Goal: Find specific page/section: Find specific page/section

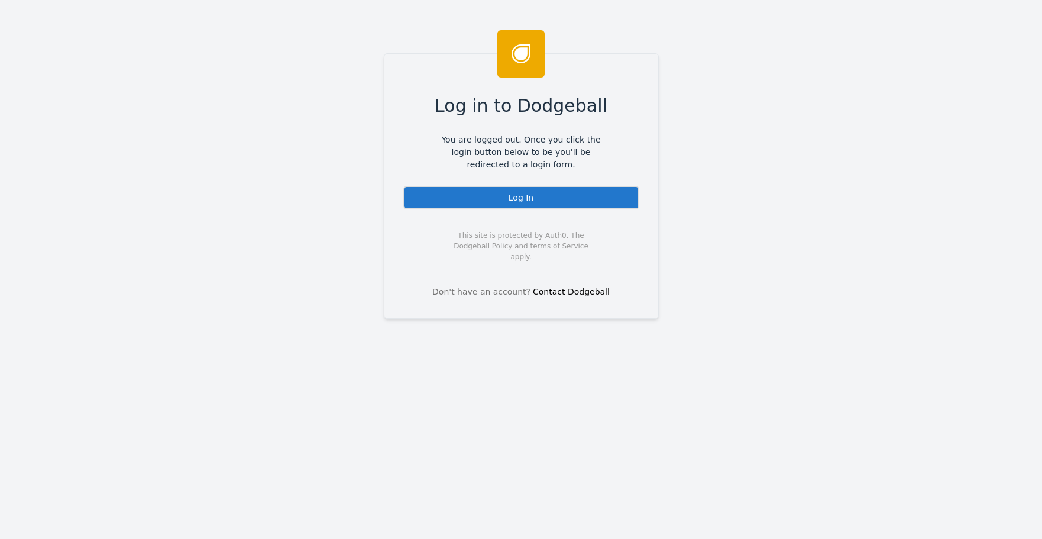
click at [561, 189] on div "Log In" at bounding box center [521, 198] width 236 height 24
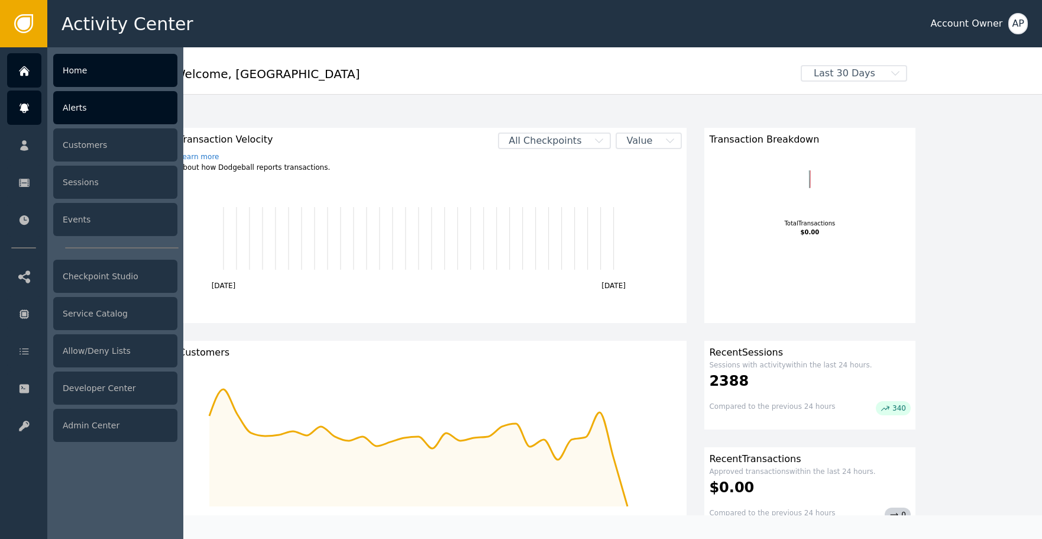
click at [123, 115] on div "Alerts" at bounding box center [115, 107] width 124 height 33
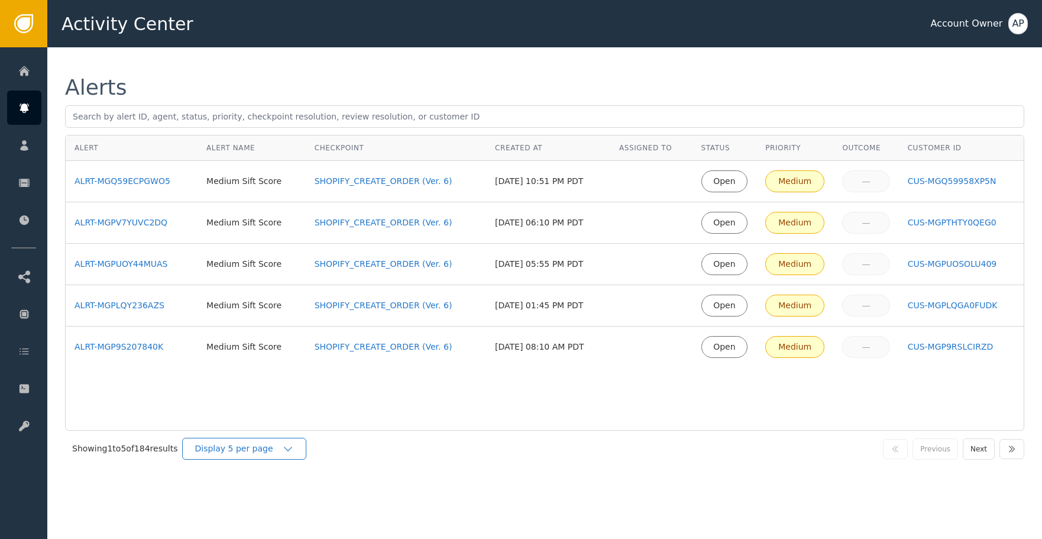
click at [290, 455] on div "Display 5 per page" at bounding box center [244, 449] width 124 height 22
click at [291, 454] on div "Display 5 per page" at bounding box center [244, 449] width 124 height 22
click at [287, 458] on div "Display 5 per page" at bounding box center [244, 449] width 124 height 22
click at [293, 497] on div "Display 25 per page" at bounding box center [247, 497] width 95 height 12
